Goal: Information Seeking & Learning: Learn about a topic

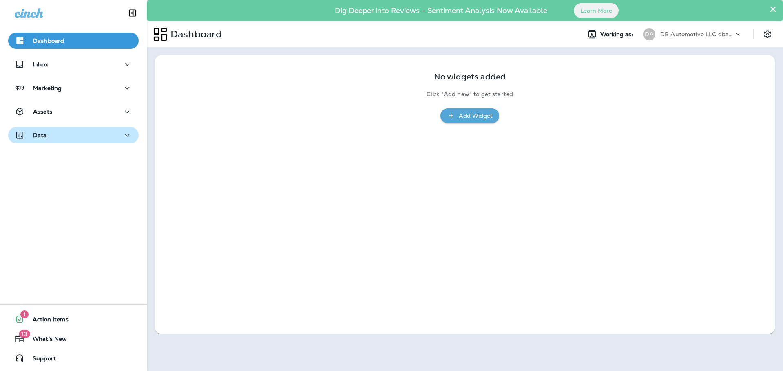
click at [127, 134] on icon "button" at bounding box center [127, 135] width 10 height 10
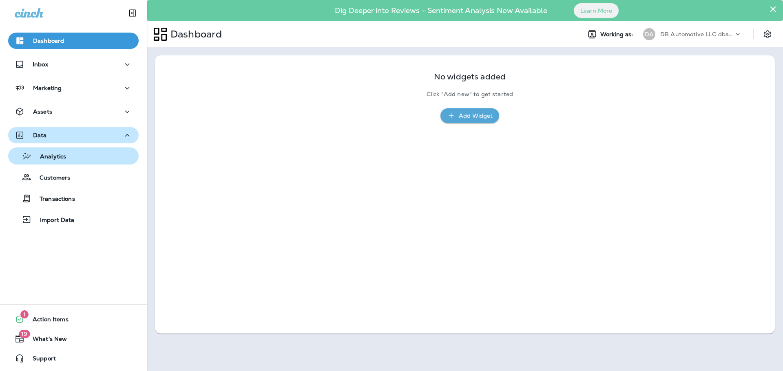
click at [72, 153] on div "Analytics" at bounding box center [73, 156] width 124 height 12
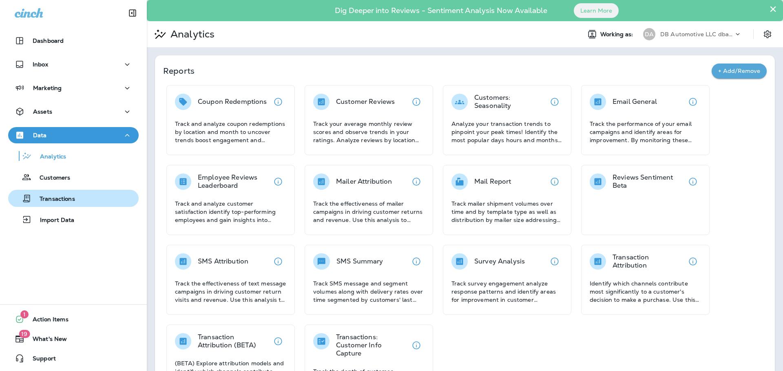
click at [66, 200] on p "Transactions" at bounding box center [53, 200] width 44 height 8
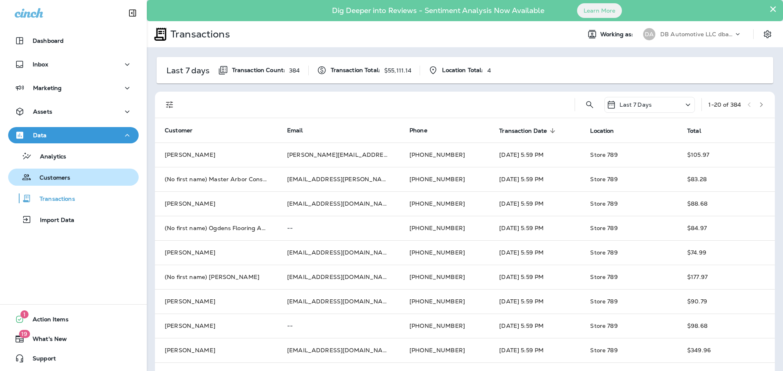
click at [68, 179] on p "Customers" at bounding box center [50, 178] width 39 height 8
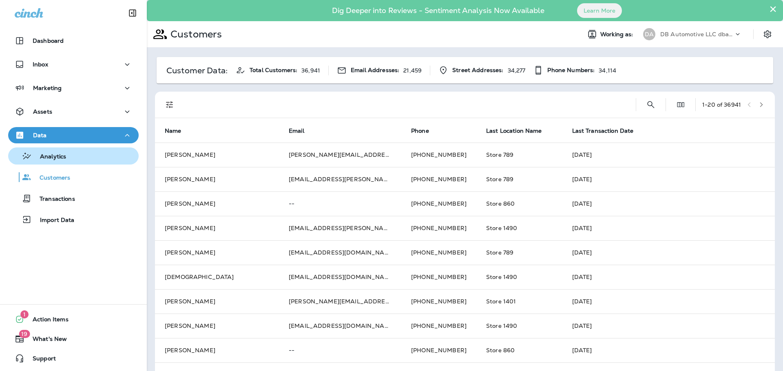
click at [58, 156] on p "Analytics" at bounding box center [49, 157] width 34 height 8
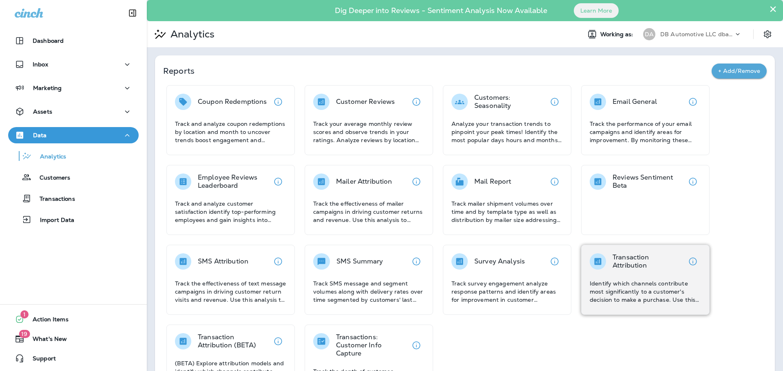
click at [646, 278] on div "Transaction Attribution Identify which channels contribute most significantly t…" at bounding box center [644, 279] width 111 height 51
